Goal: Task Accomplishment & Management: Complete application form

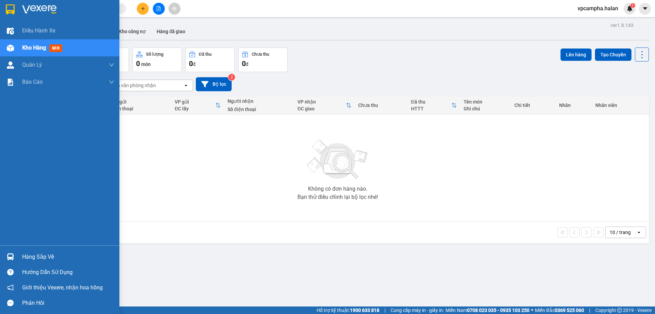
click at [41, 257] on div "Hàng sắp về" at bounding box center [68, 257] width 92 height 10
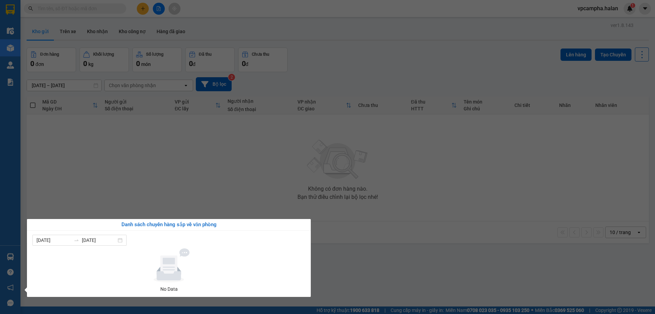
click at [126, 177] on section "Kết quả tìm kiếm ( 0 ) Bộ lọc No Data vpcampha.halan 1 Điều hành xe Kho hàng mớ…" at bounding box center [327, 157] width 655 height 314
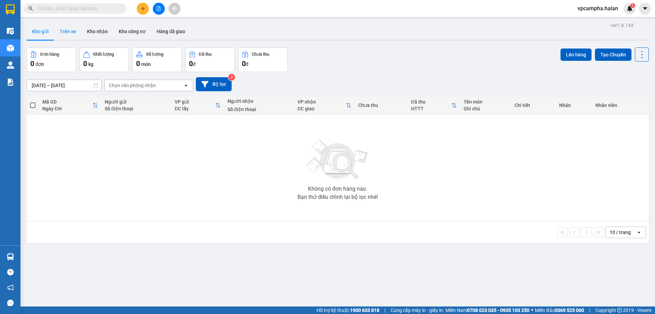
click at [71, 31] on button "Trên xe" at bounding box center [67, 31] width 27 height 16
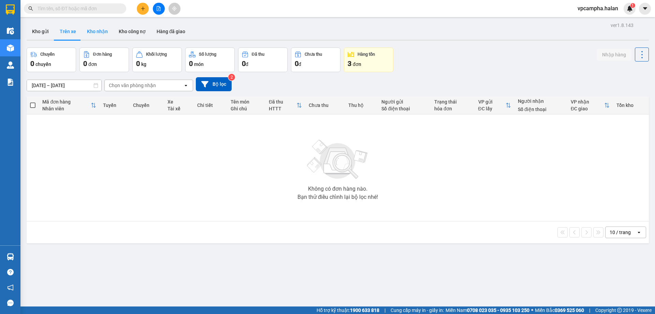
click at [91, 32] on button "Kho nhận" at bounding box center [98, 31] width 32 height 16
type input "[DATE] – [DATE]"
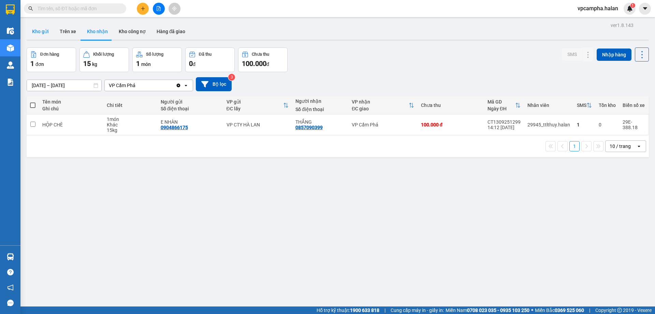
click at [44, 30] on button "Kho gửi" at bounding box center [41, 31] width 28 height 16
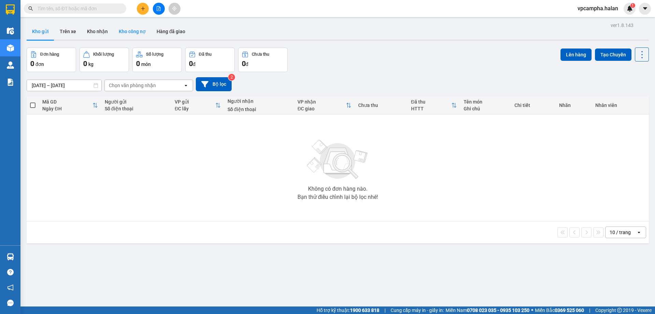
click at [133, 33] on button "Kho công nợ" at bounding box center [132, 31] width 38 height 16
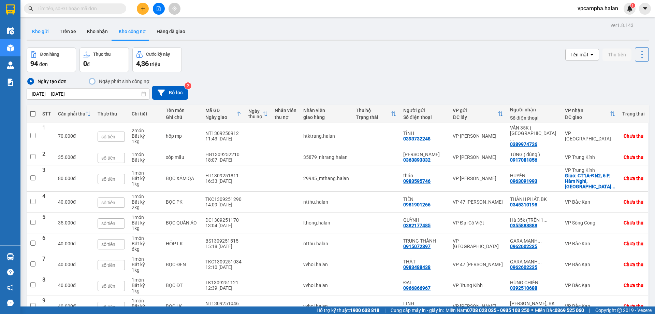
click at [41, 30] on button "Kho gửi" at bounding box center [41, 31] width 28 height 16
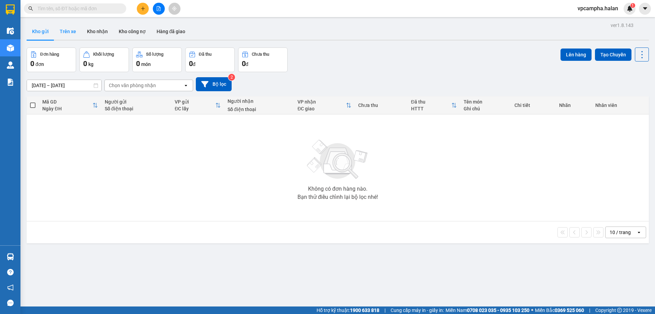
click at [74, 31] on button "Trên xe" at bounding box center [67, 31] width 27 height 16
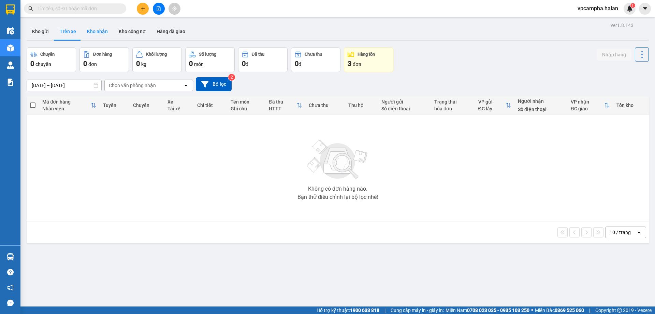
click at [98, 34] on button "Kho nhận" at bounding box center [98, 31] width 32 height 16
type input "[DATE] – [DATE]"
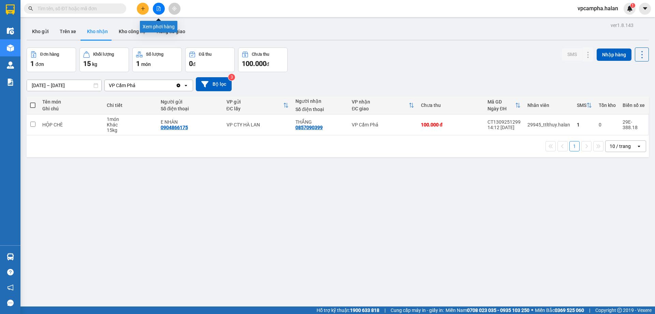
click at [158, 9] on icon "file-add" at bounding box center [158, 8] width 5 height 5
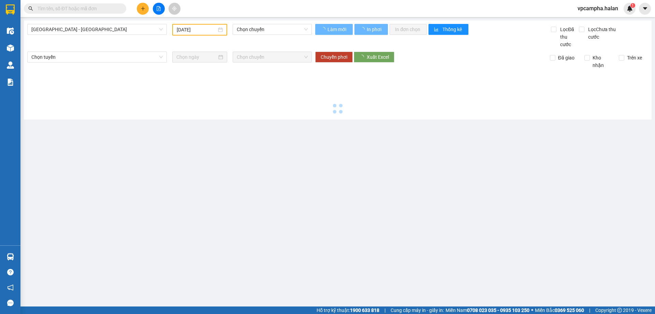
type input "[DATE]"
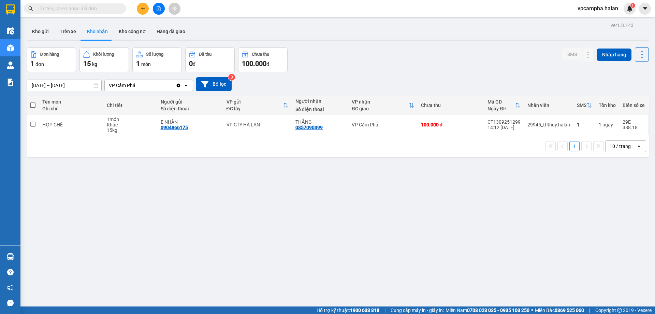
click at [214, 252] on div "ver 1.8.143 Kho gửi Trên xe Kho nhận Kho công nợ Hàng đã giao Đơn hàng 1 đơn Kh…" at bounding box center [338, 177] width 628 height 314
click at [64, 30] on button "Trên xe" at bounding box center [67, 31] width 27 height 16
type input "[DATE] – [DATE]"
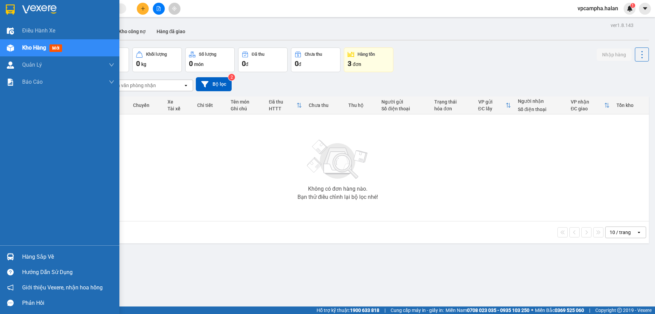
click at [44, 257] on div "Hàng sắp về" at bounding box center [68, 257] width 92 height 10
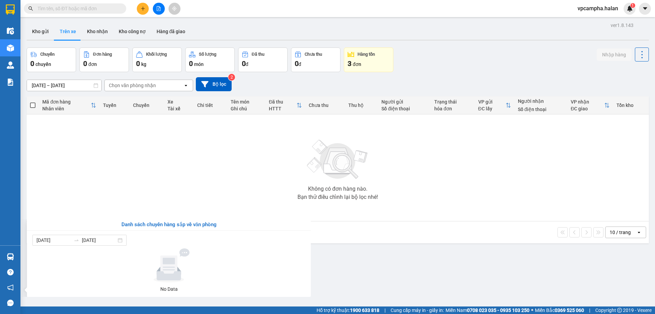
click at [403, 258] on section "Kết quả tìm kiếm ( 0 ) Bộ lọc No Data vpcampha.halan 1 Điều hành xe Kho hàng mớ…" at bounding box center [327, 157] width 655 height 314
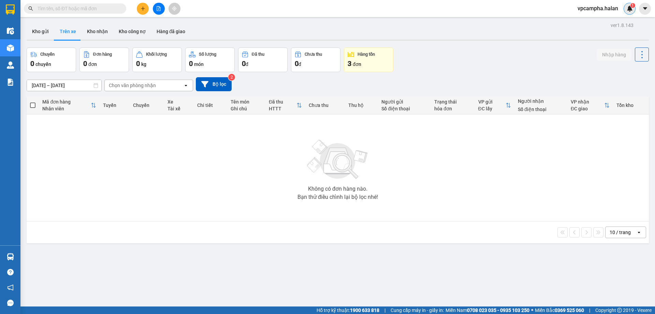
click at [630, 8] on img at bounding box center [630, 8] width 6 height 6
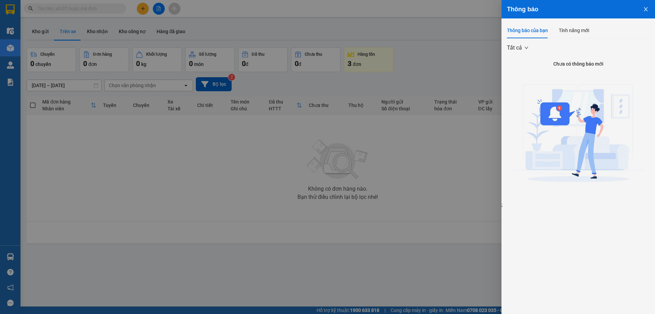
click at [552, 111] on img at bounding box center [578, 135] width 131 height 131
click at [206, 191] on div at bounding box center [327, 157] width 655 height 314
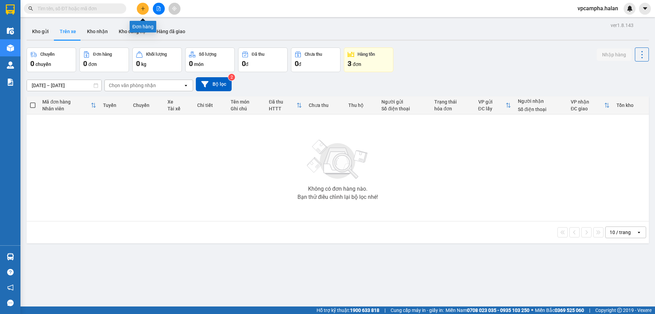
click at [138, 12] on button at bounding box center [143, 9] width 12 height 12
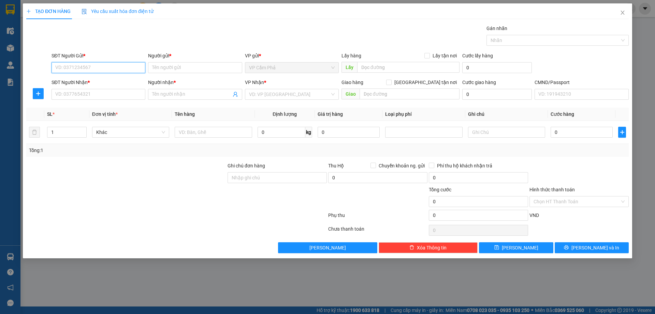
click at [96, 65] on input "SĐT Người Gửi *" at bounding box center [99, 67] width 94 height 11
type input "0396912719"
click at [171, 69] on input "Người gửi *" at bounding box center [195, 67] width 94 height 11
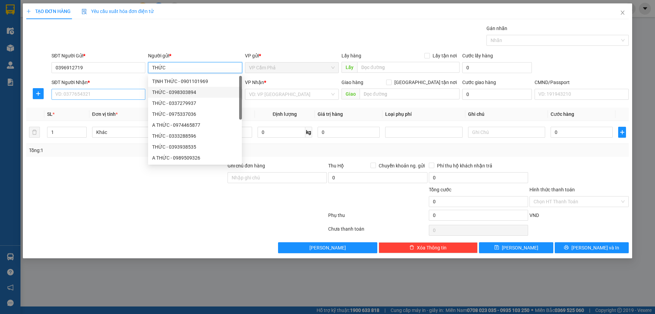
type input "THỨC"
click at [116, 98] on input "SĐT Người Nhận *" at bounding box center [99, 94] width 94 height 11
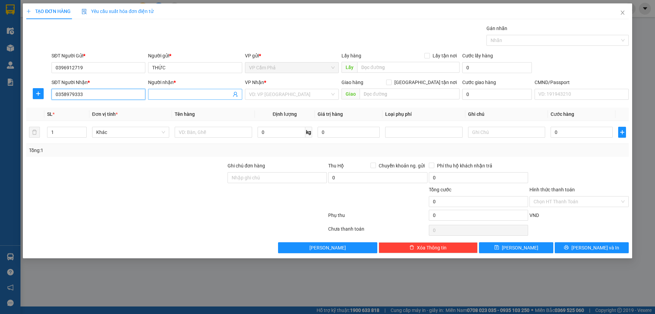
type input "0358979333"
click at [189, 98] on span at bounding box center [195, 94] width 94 height 11
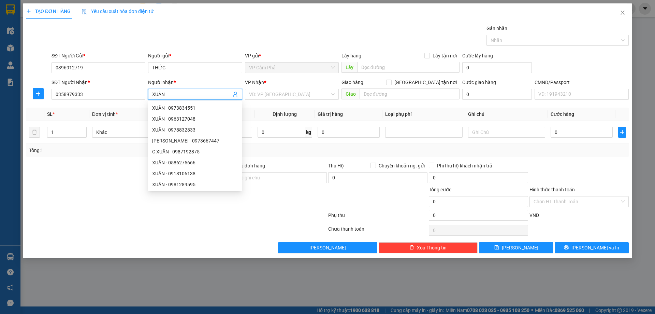
type input "XUÂN"
click at [231, 76] on form "SĐT Người Gửi * 0396912719 Người gửi * THỨC VP gửi * VP Cẩm Phả Lấy hàng Lấy tậ…" at bounding box center [327, 77] width 603 height 51
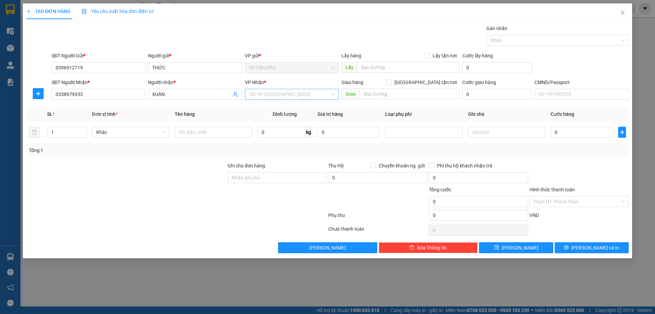
click at [335, 96] on div "VD: VP [GEOGRAPHIC_DATA]" at bounding box center [292, 94] width 94 height 11
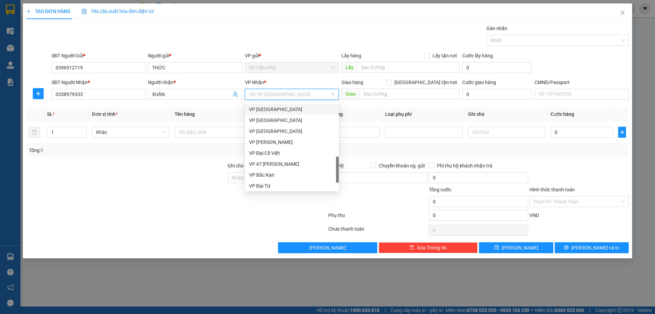
type input "T"
type input "Y"
type input "TR"
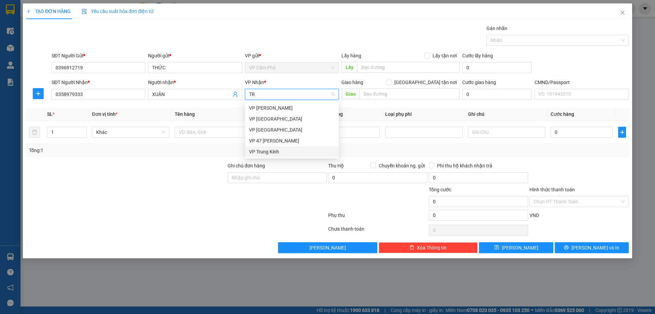
click at [280, 153] on div "VP Trung Kính" at bounding box center [292, 152] width 86 height 8
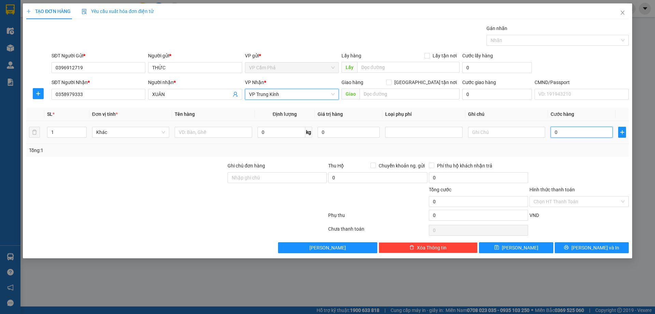
click at [577, 132] on input "0" at bounding box center [582, 132] width 62 height 11
type input "6"
type input "60"
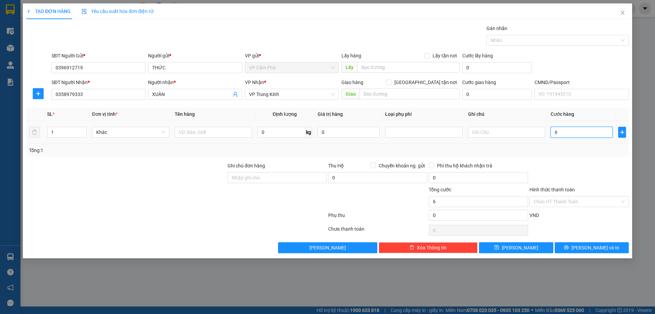
type input "60"
type input "600"
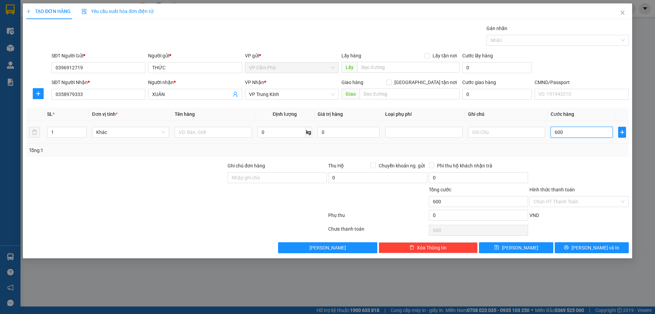
type input "6.000"
type input "60.000"
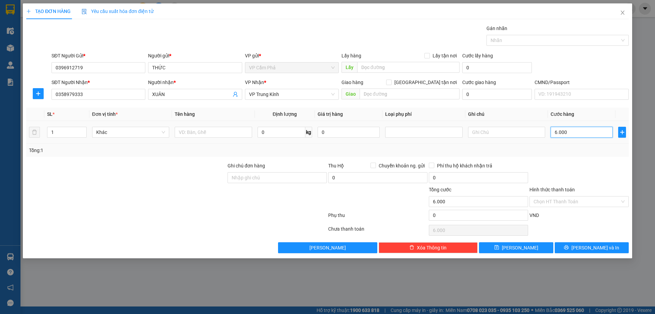
type input "60.000"
click at [582, 151] on div "Tổng: 1" at bounding box center [327, 150] width 597 height 8
click at [190, 134] on input "text" at bounding box center [213, 132] width 77 height 11
type input "XỐP TRỨNG"
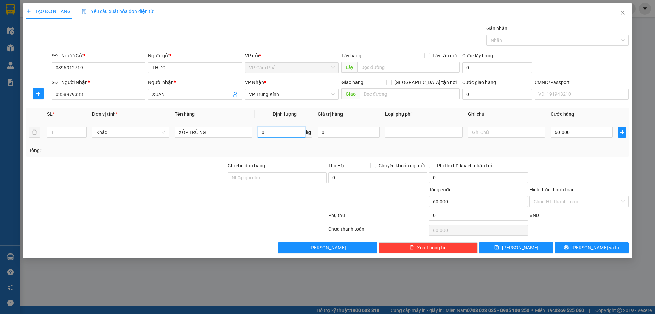
click at [272, 134] on input "0" at bounding box center [282, 132] width 48 height 11
type input "5"
click at [301, 150] on div "Tổng: 1" at bounding box center [327, 150] width 597 height 8
click at [591, 246] on span "[PERSON_NAME] và In" at bounding box center [596, 248] width 48 height 8
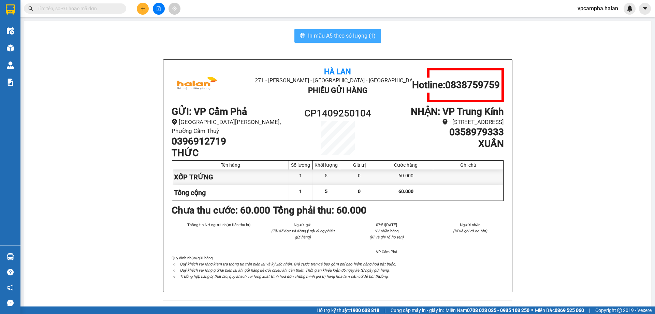
click at [360, 37] on span "In mẫu A5 theo số lượng (1)" at bounding box center [342, 35] width 68 height 9
click at [339, 37] on span "In mẫu A5 theo số lượng (1)" at bounding box center [342, 35] width 68 height 9
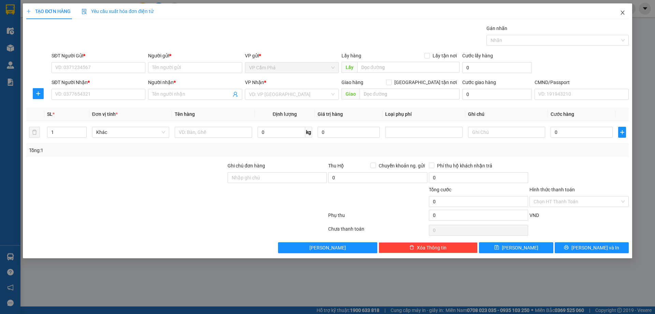
click at [621, 13] on icon "close" at bounding box center [622, 12] width 5 height 5
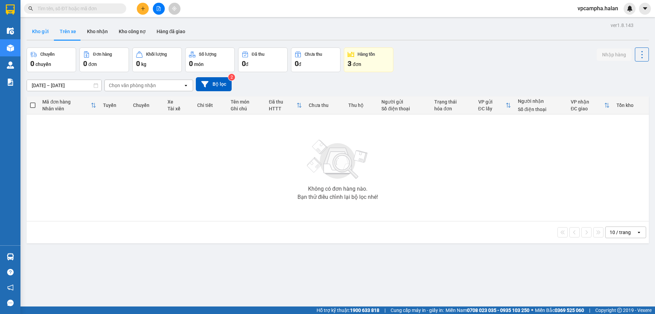
click at [36, 31] on button "Kho gửi" at bounding box center [41, 31] width 28 height 16
